Goal: Use online tool/utility: Use online tool/utility

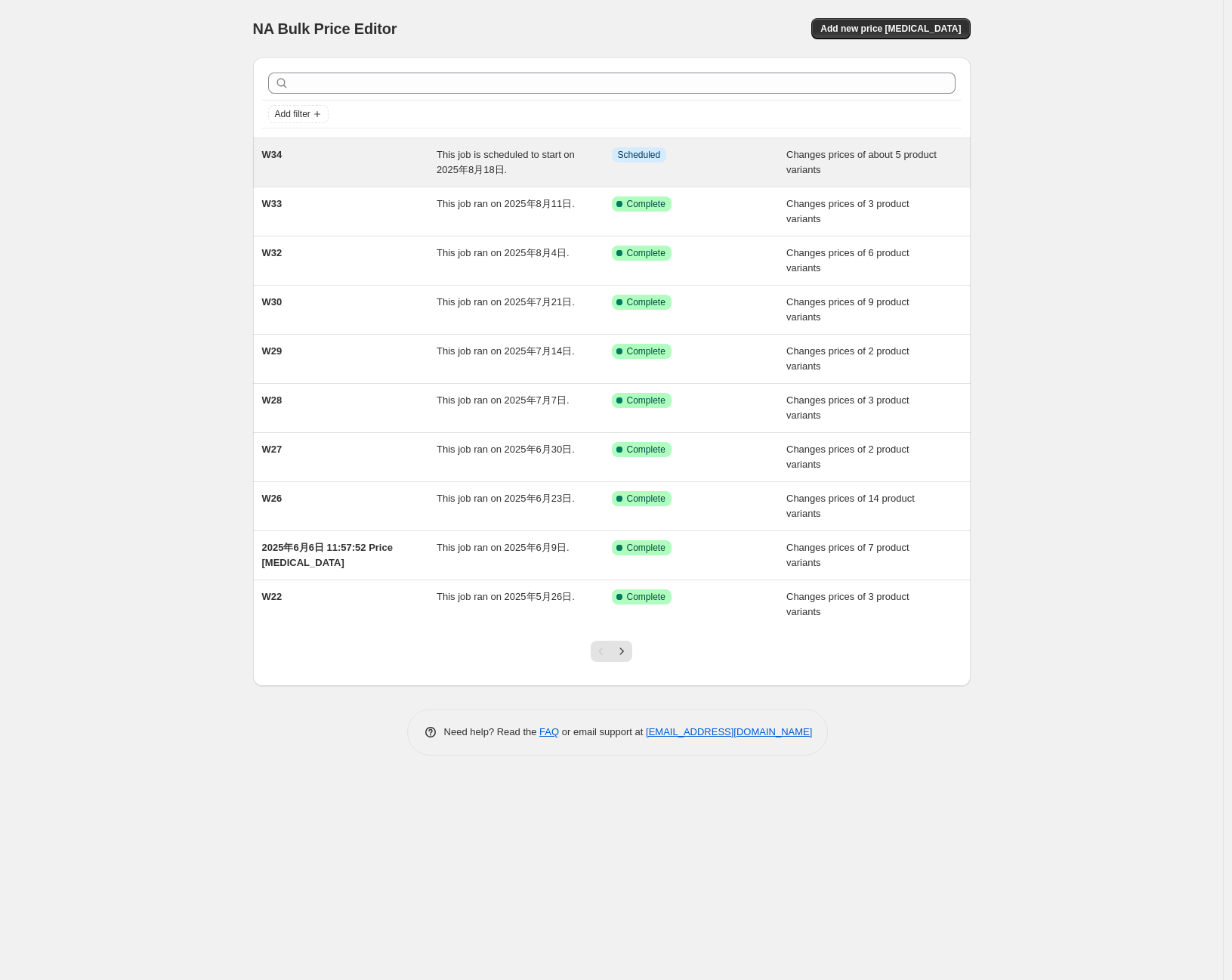
click at [383, 158] on div "W34" at bounding box center [349, 162] width 175 height 30
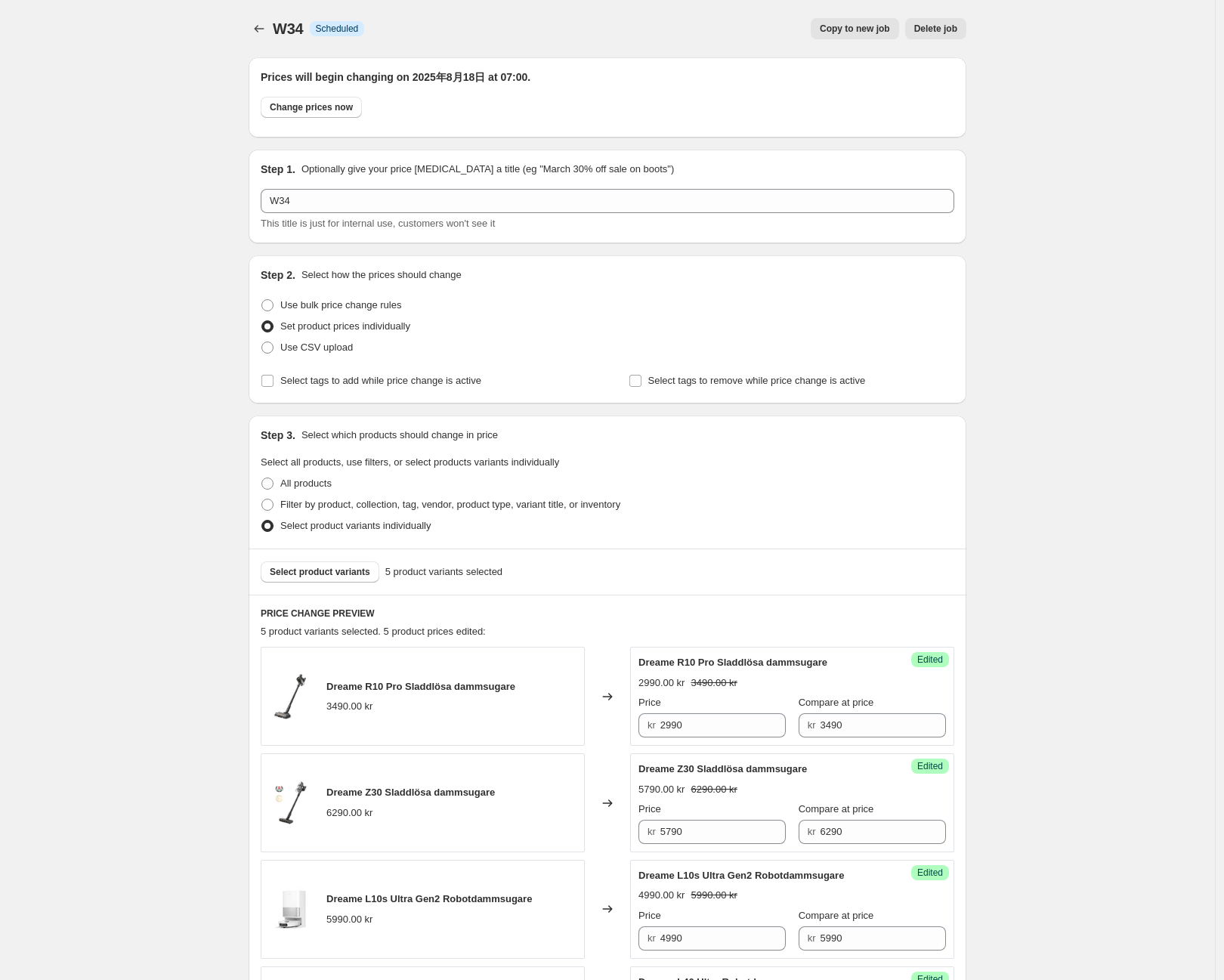
click at [172, 279] on div "W34. This page is ready W34 Info Scheduled Copy to new job Delete job More acti…" at bounding box center [607, 866] width 1215 height 1733
drag, startPoint x: 197, startPoint y: 224, endPoint x: 231, endPoint y: 218, distance: 34.5
click at [197, 224] on div "W34. This page is ready W34 Info Scheduled Copy to new job Delete job More acti…" at bounding box center [607, 866] width 1215 height 1733
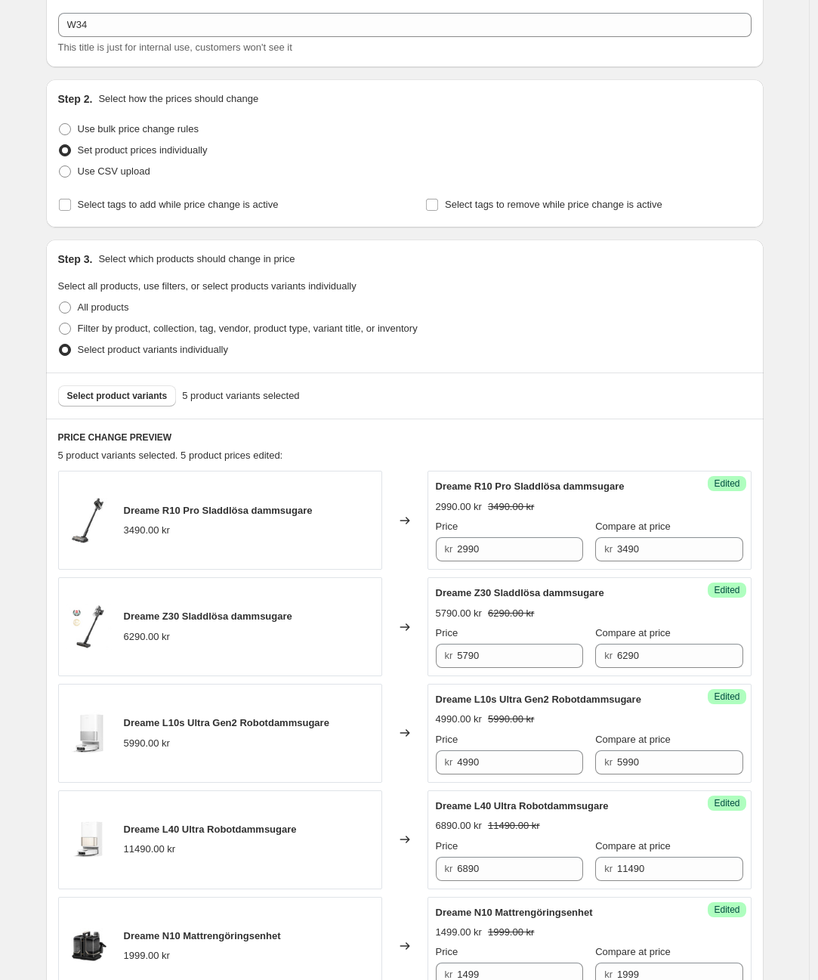
scroll to position [168, 0]
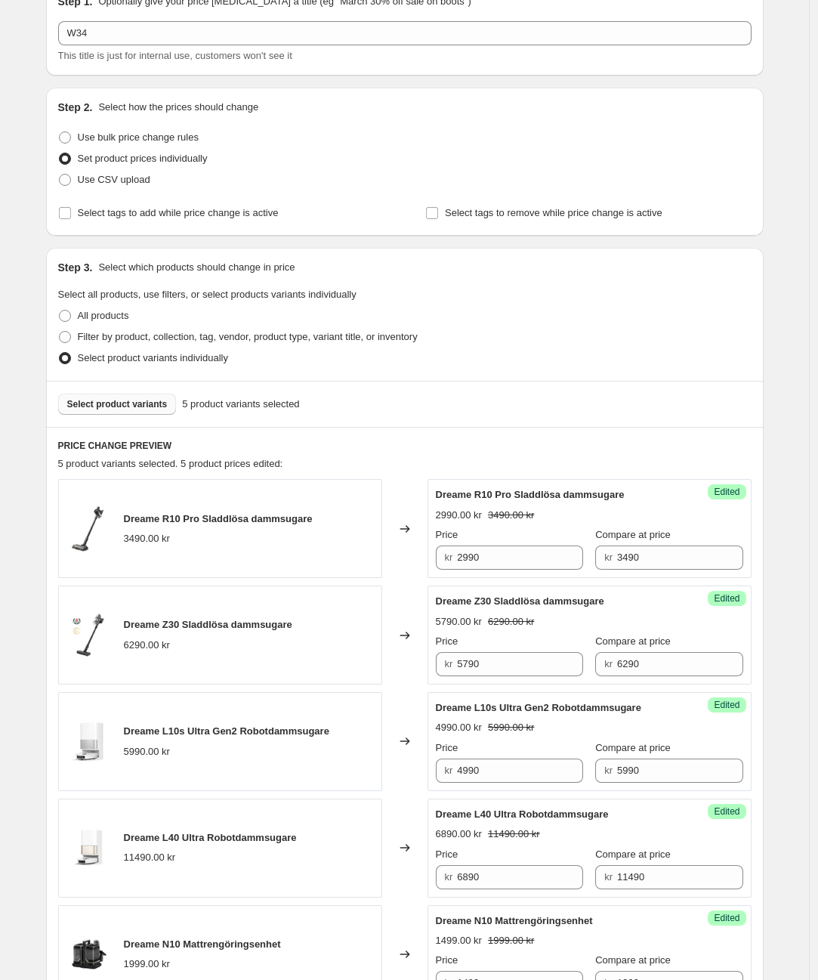
click at [129, 407] on span "Select product variants" at bounding box center [117, 404] width 100 height 12
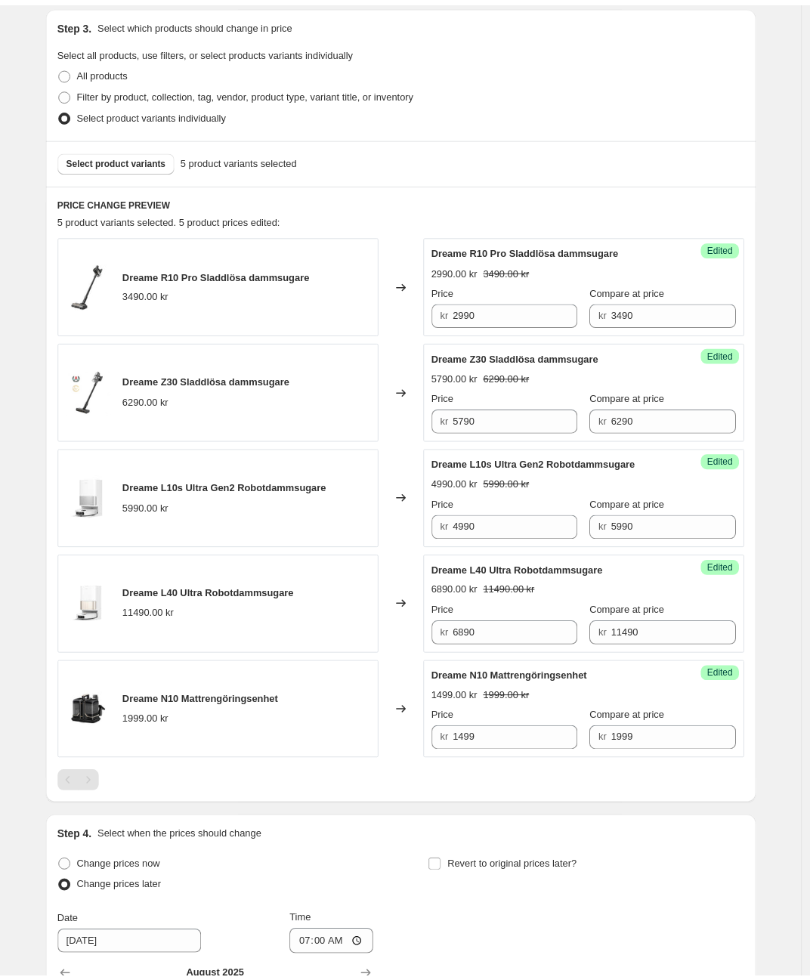
scroll to position [334, 0]
